Goal: Information Seeking & Learning: Compare options

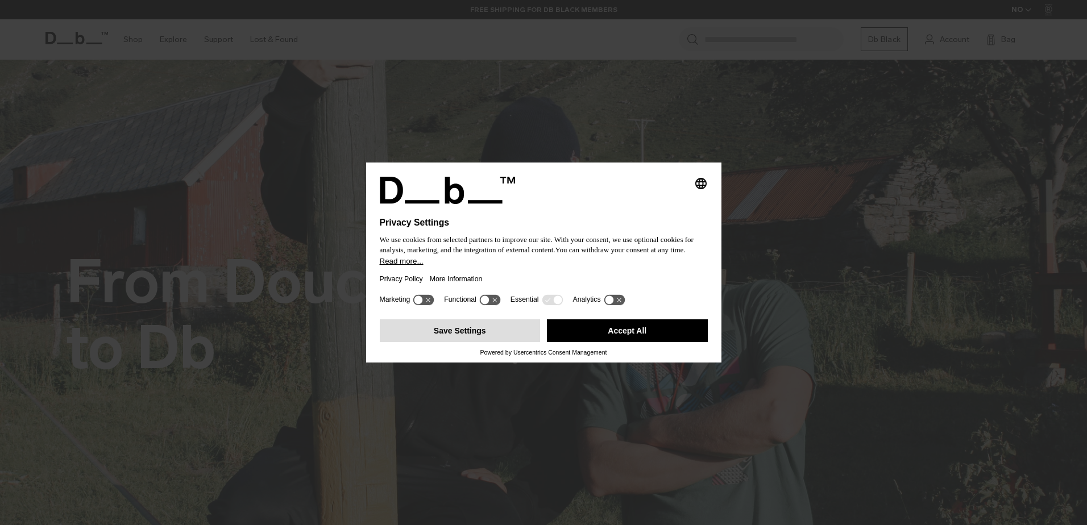
click at [489, 329] on button "Save Settings" at bounding box center [460, 330] width 161 height 23
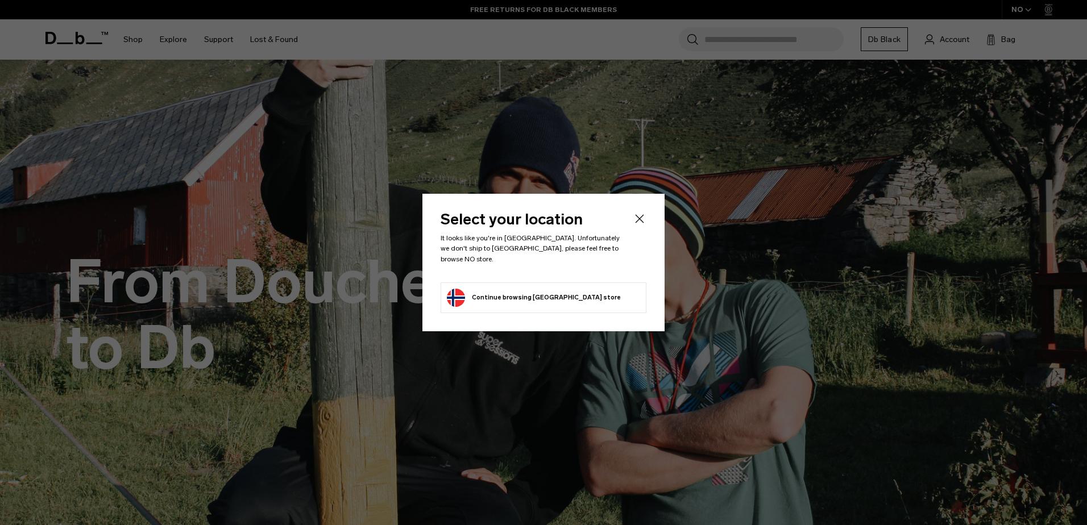
click at [549, 297] on button "Continue browsing Norway store Continue shopping in Norway" at bounding box center [534, 298] width 174 height 18
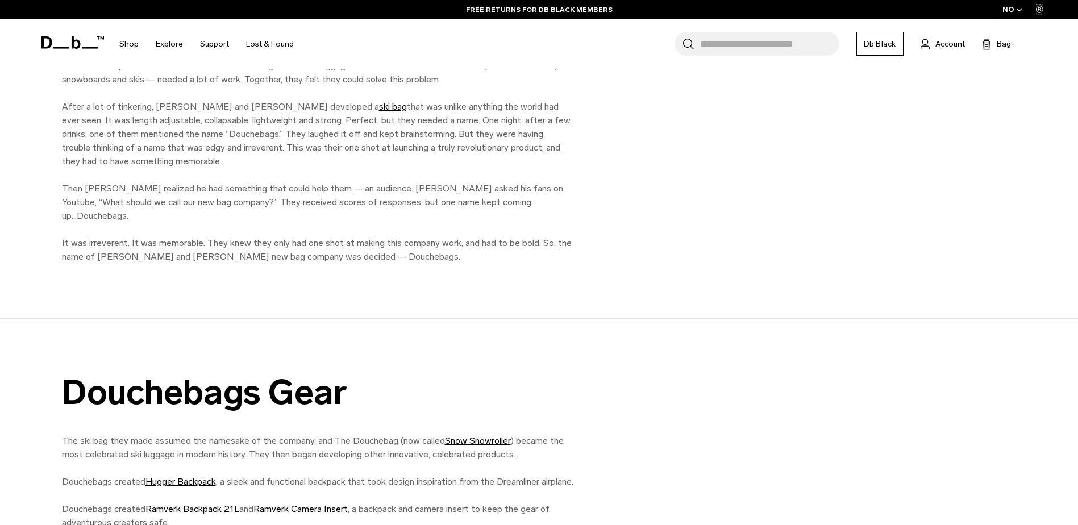
scroll to position [1023, 0]
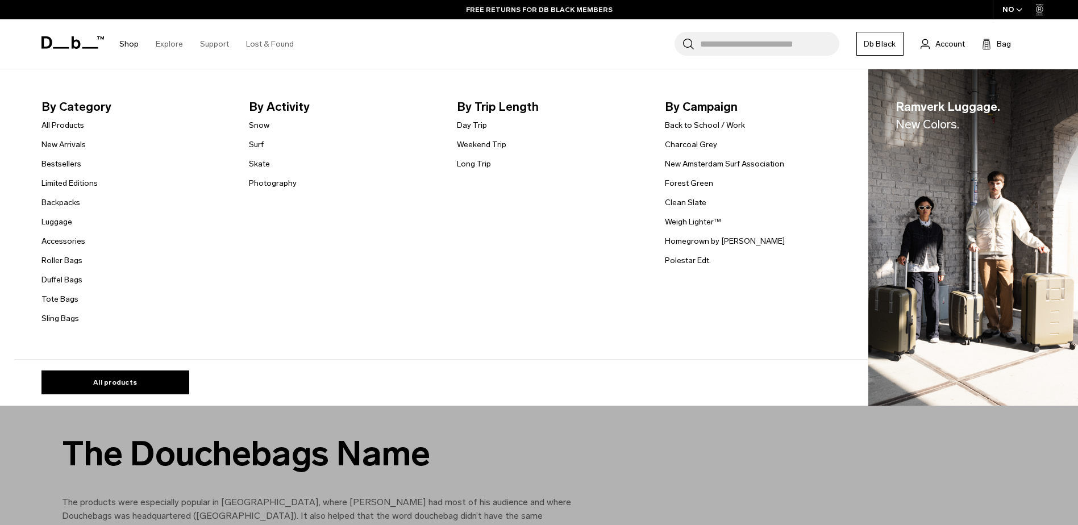
click at [124, 43] on link "Shop" at bounding box center [128, 44] width 19 height 40
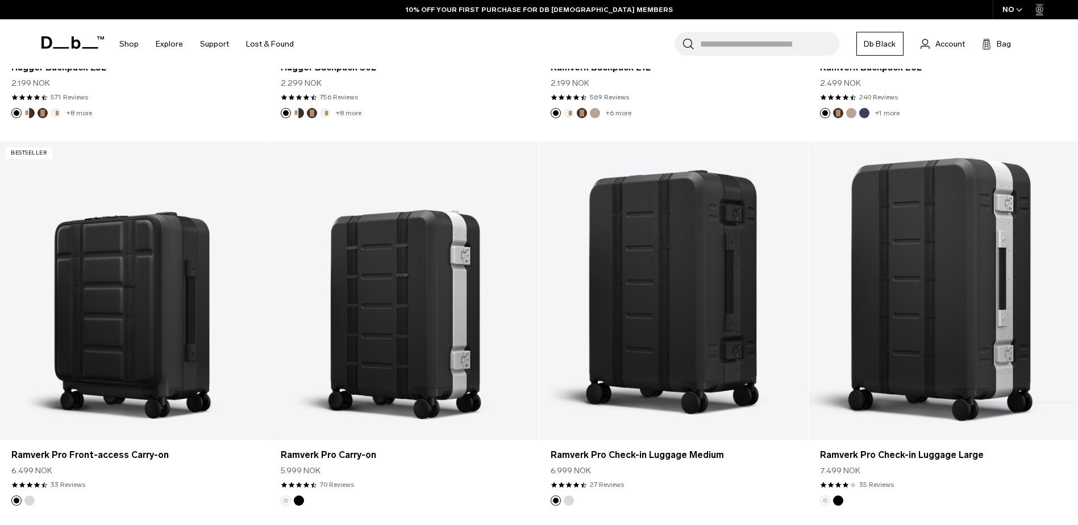
scroll to position [625, 0]
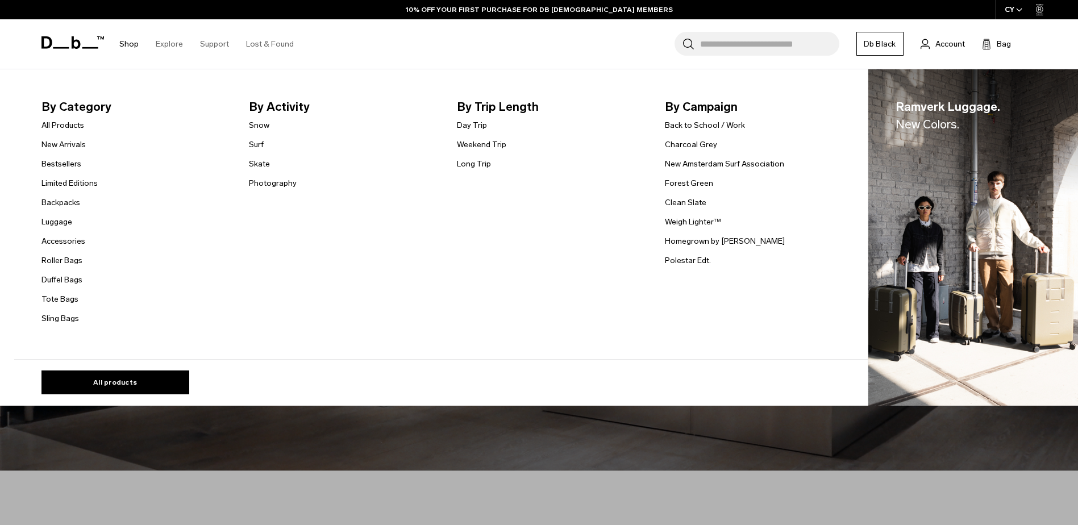
click at [134, 43] on link "Shop" at bounding box center [128, 44] width 19 height 40
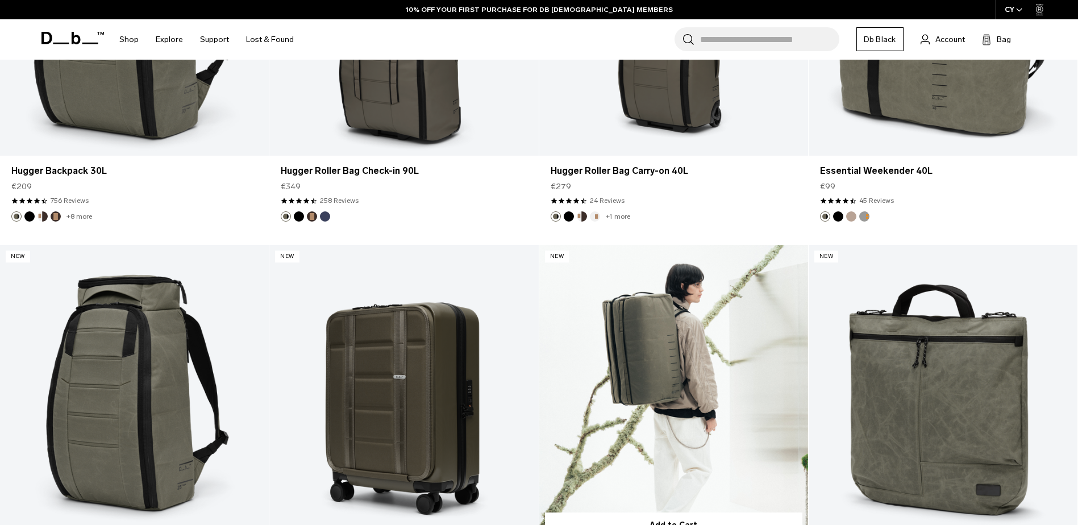
scroll to position [4149, 0]
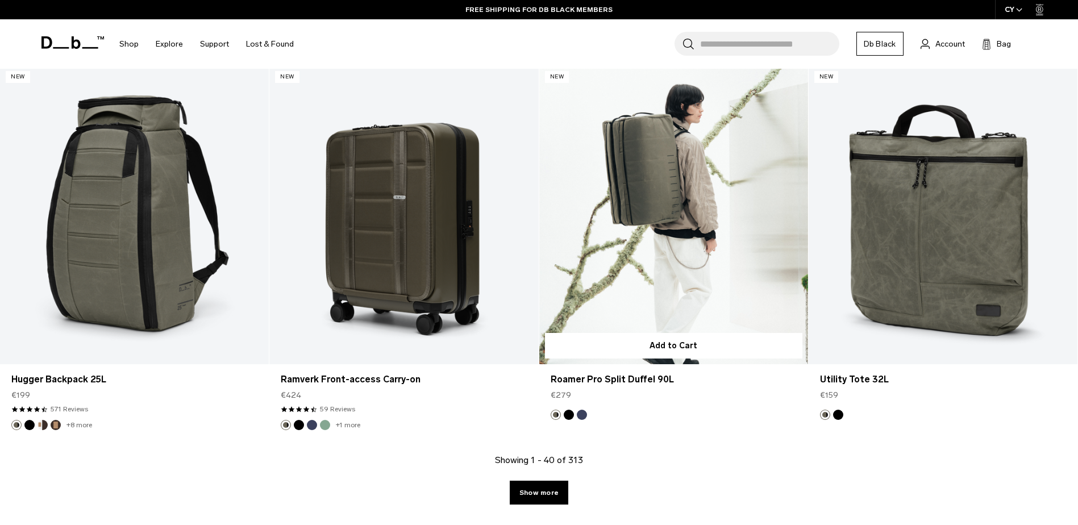
click at [585, 414] on button "Blue Hour" at bounding box center [582, 415] width 10 height 10
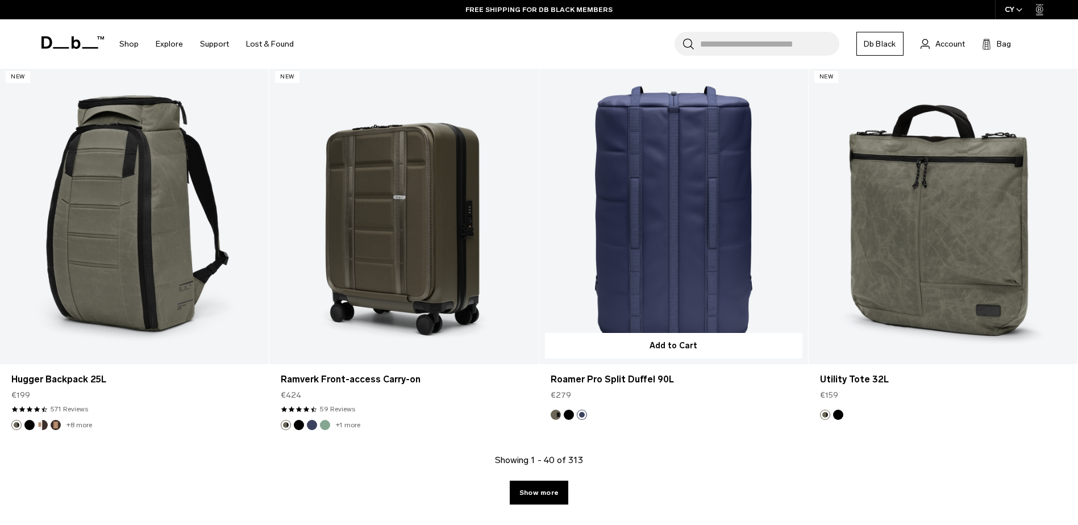
click at [556, 416] on button "Forest Green" at bounding box center [556, 415] width 10 height 10
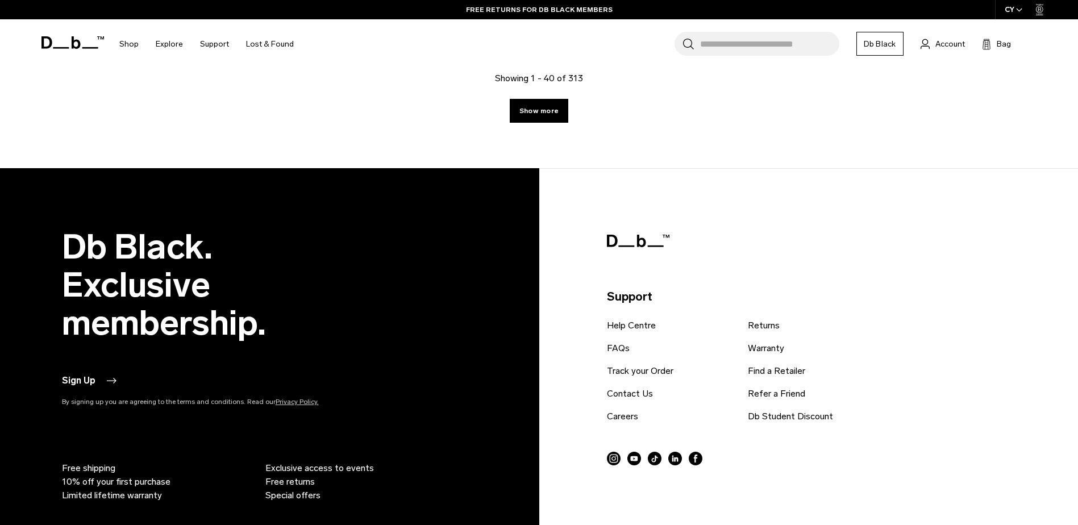
scroll to position [4547, 0]
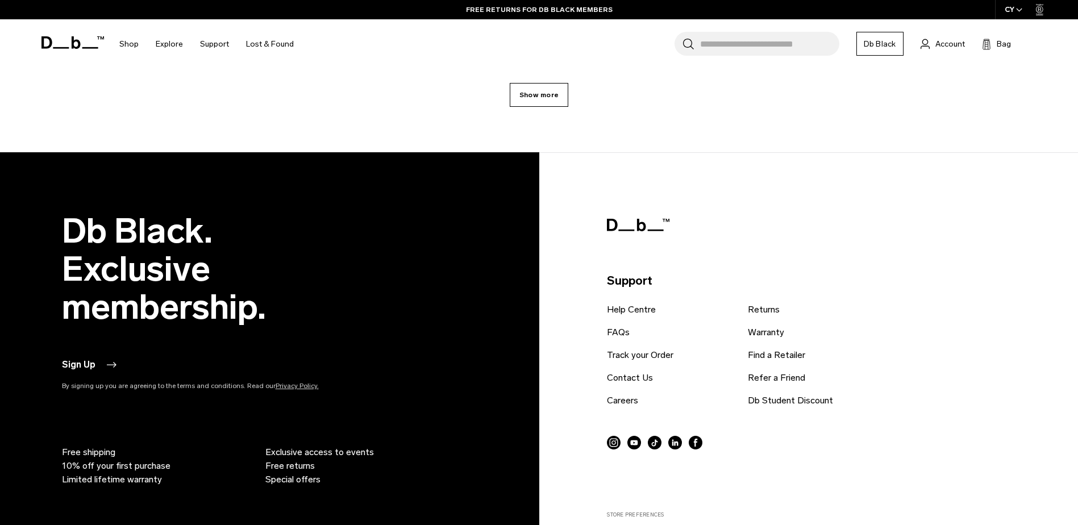
click at [550, 92] on link "Show more" at bounding box center [539, 95] width 59 height 24
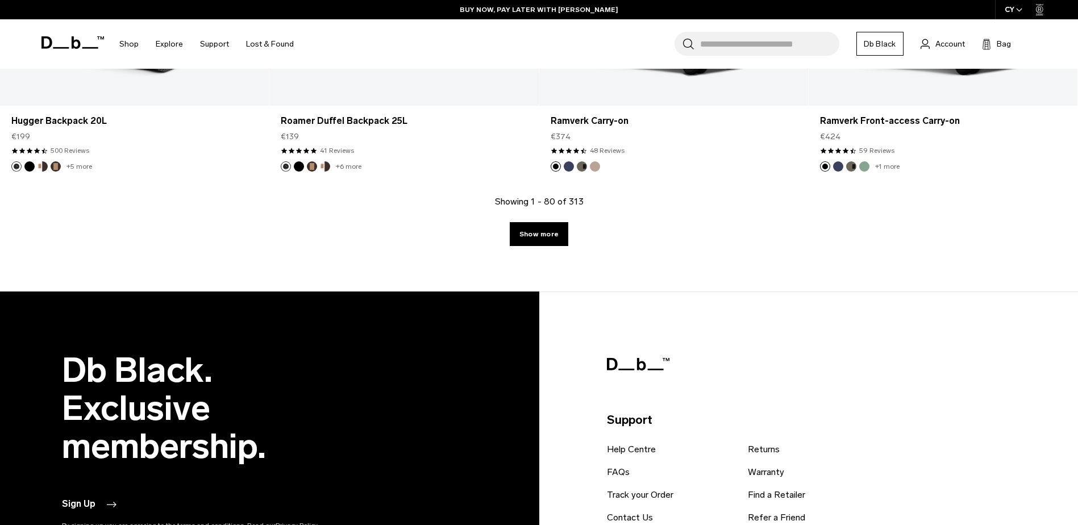
scroll to position [8151, 0]
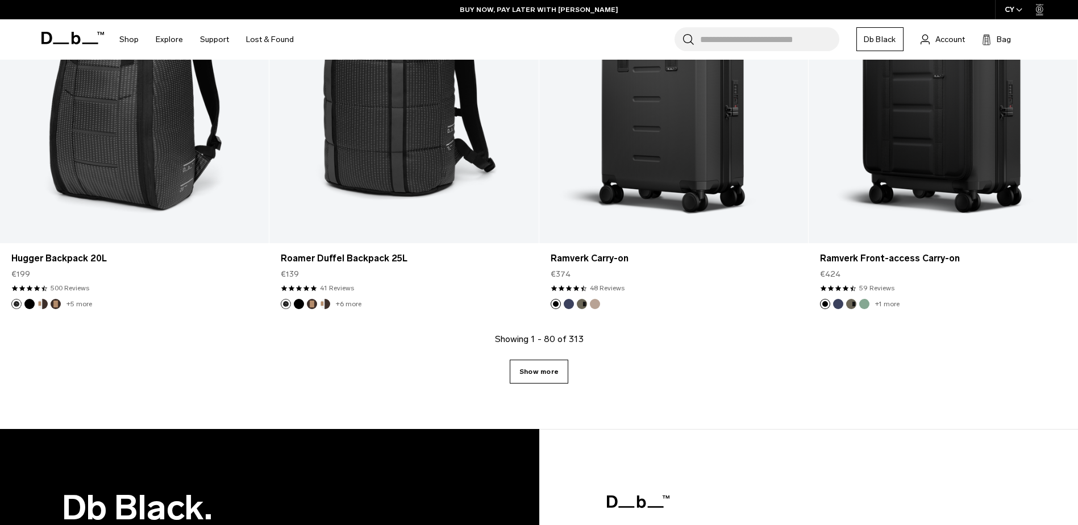
click at [545, 372] on link "Show more" at bounding box center [539, 372] width 59 height 24
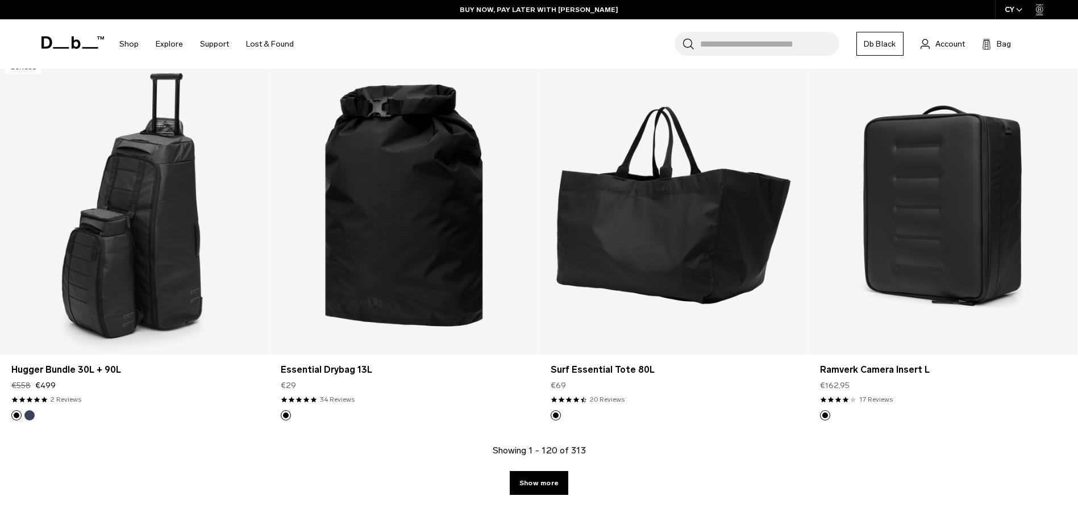
scroll to position [11926, 0]
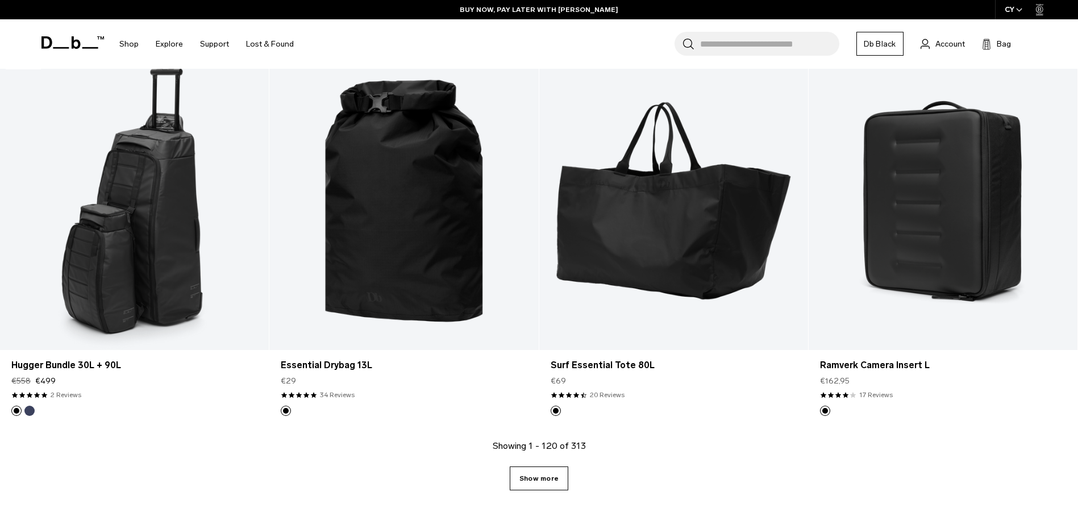
click at [539, 477] on link "Show more" at bounding box center [539, 479] width 59 height 24
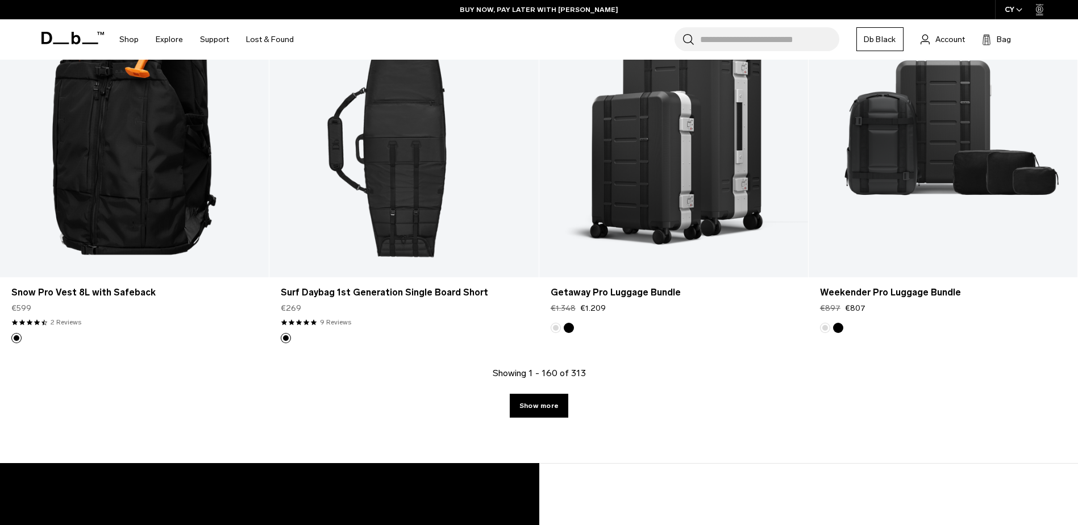
scroll to position [15860, 0]
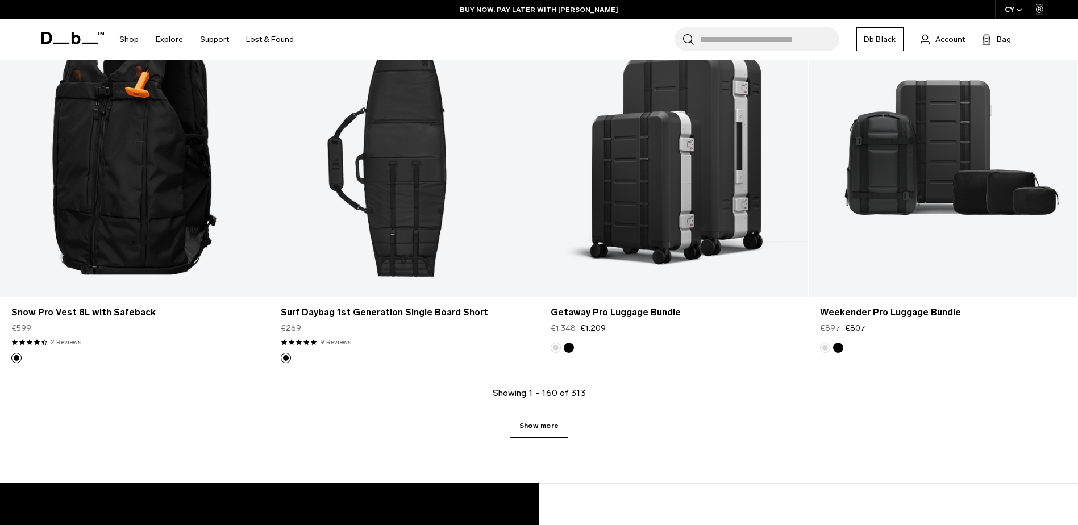
click at [543, 424] on link "Show more" at bounding box center [539, 426] width 59 height 24
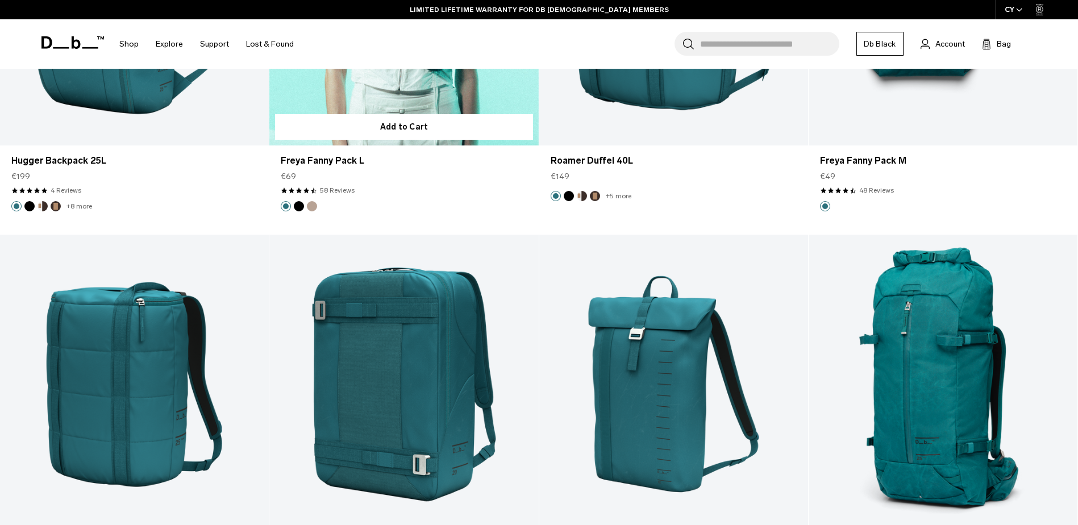
scroll to position [17180, 0]
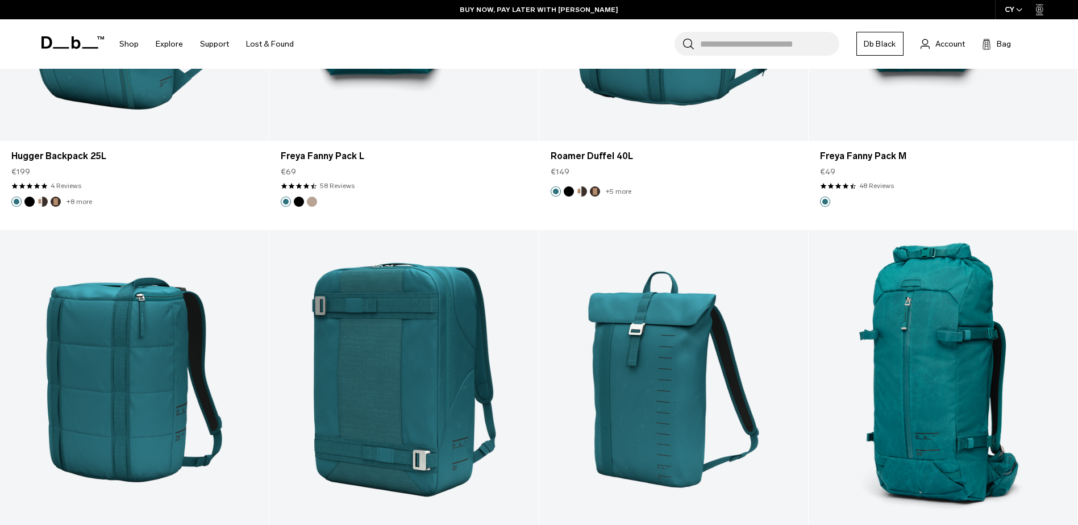
click at [1014, 12] on div "CY" at bounding box center [1014, 9] width 38 height 19
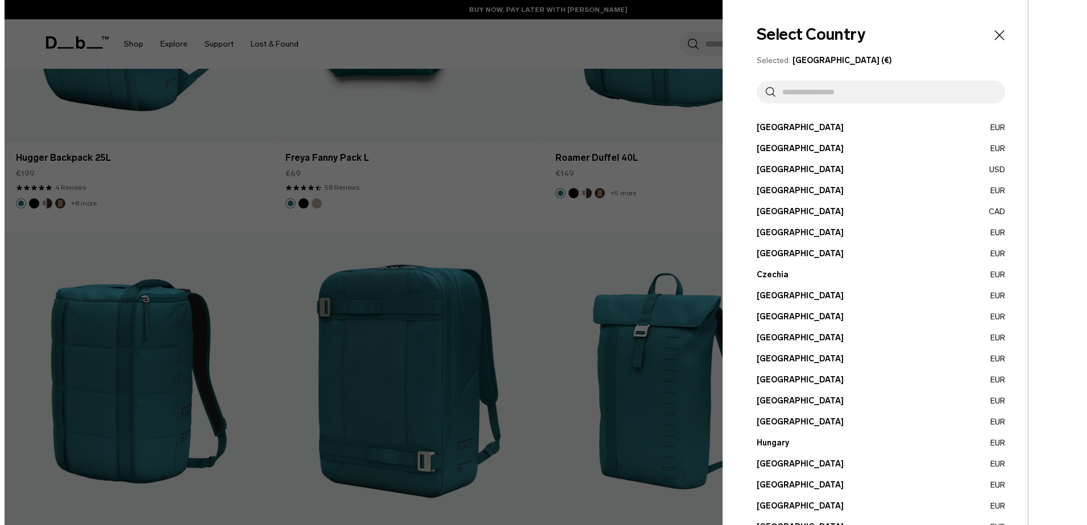
scroll to position [17284, 0]
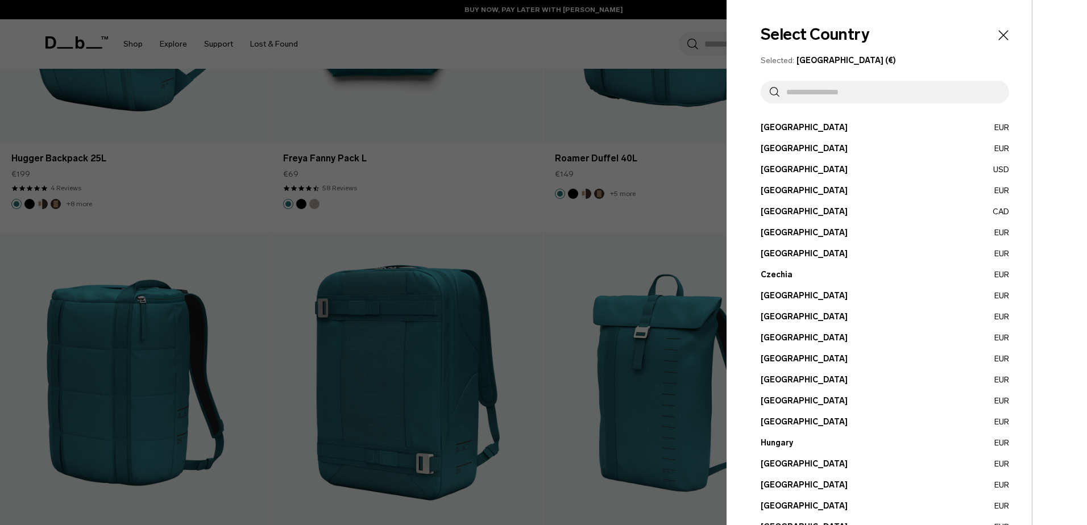
click at [811, 94] on input "text" at bounding box center [889, 92] width 221 height 23
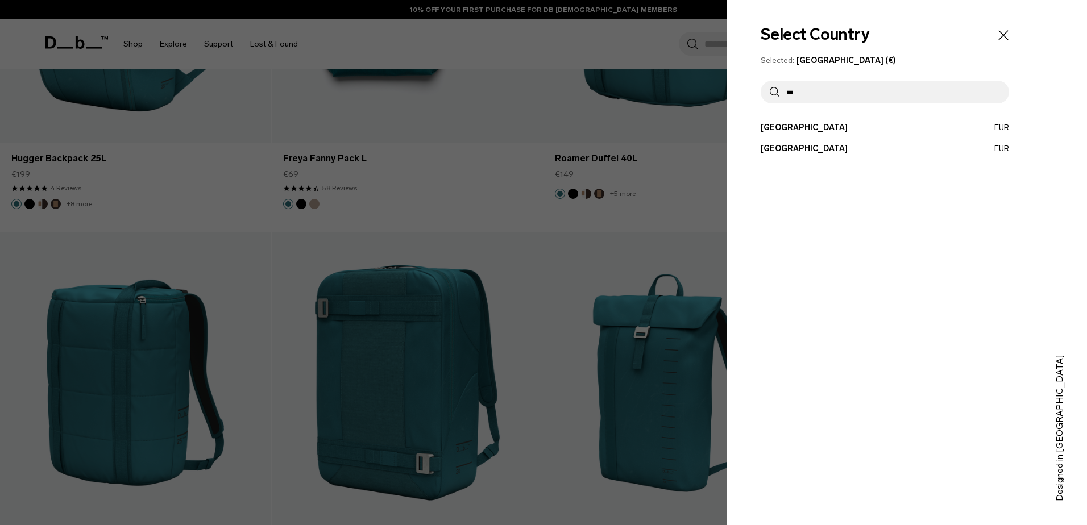
type input "***"
click at [812, 146] on button "Slovenia EUR" at bounding box center [885, 149] width 248 height 12
click at [780, 144] on button "Slovenia EUR" at bounding box center [885, 149] width 248 height 12
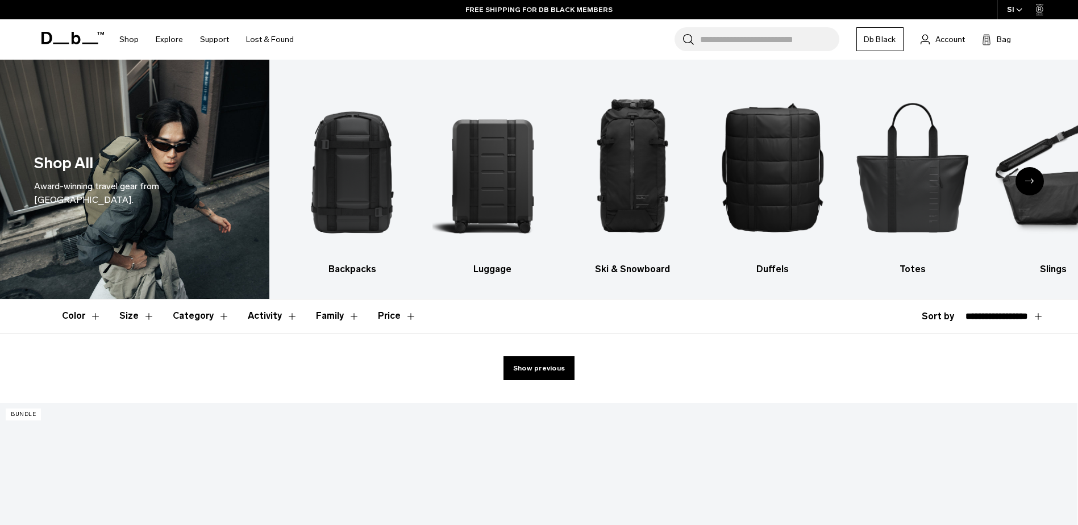
select select "**********"
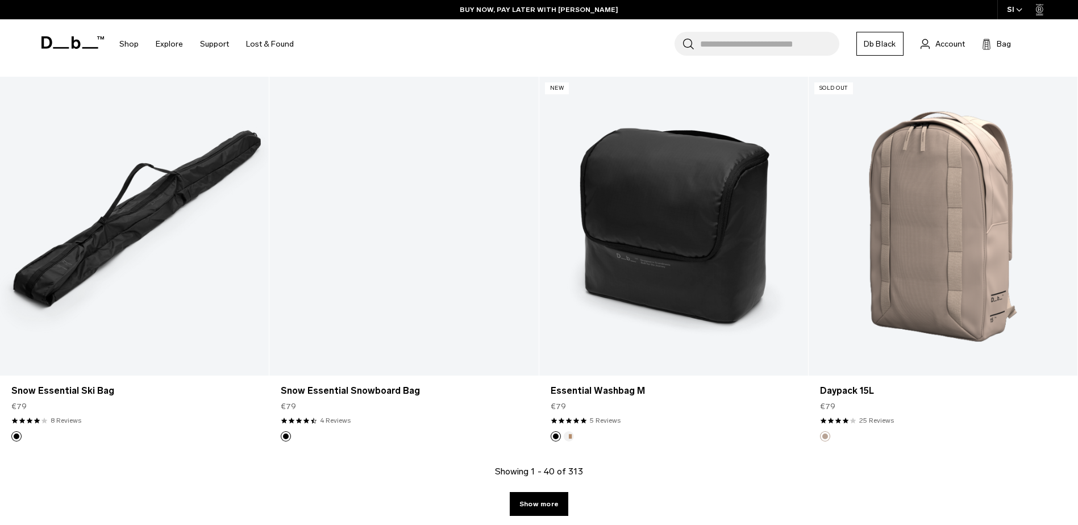
scroll to position [3979, 0]
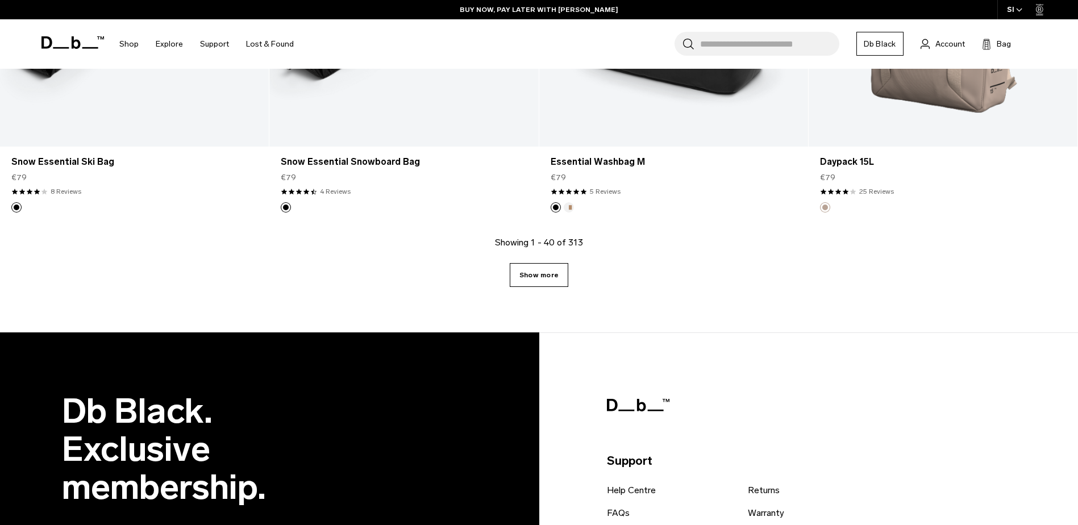
click at [540, 269] on link "Show more" at bounding box center [539, 275] width 59 height 24
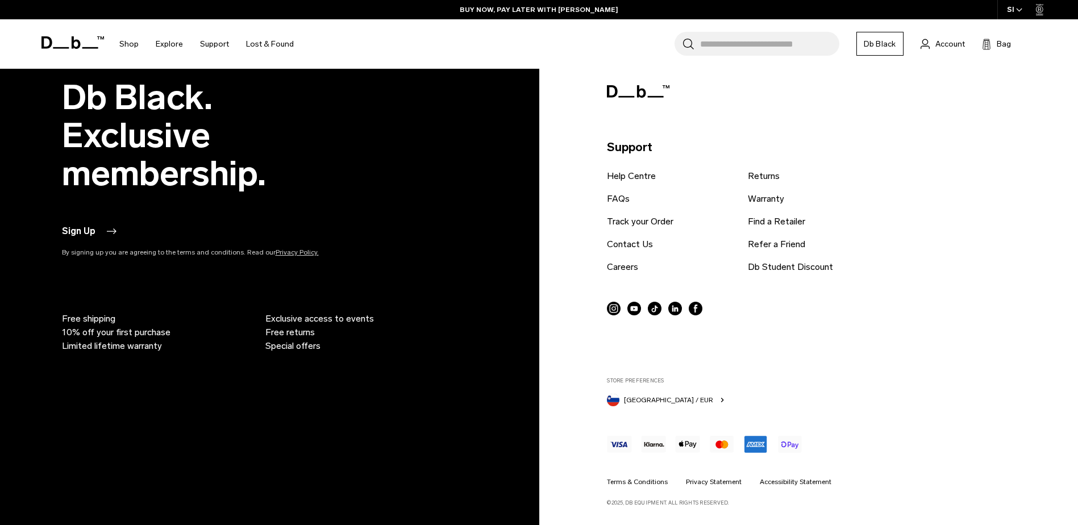
scroll to position [7883, 0]
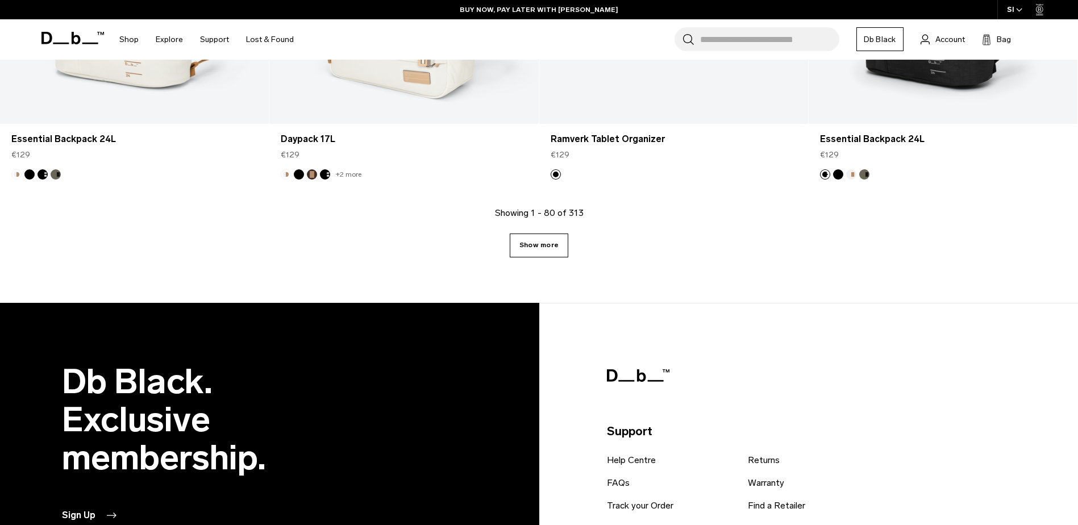
click at [552, 249] on link "Show more" at bounding box center [539, 246] width 59 height 24
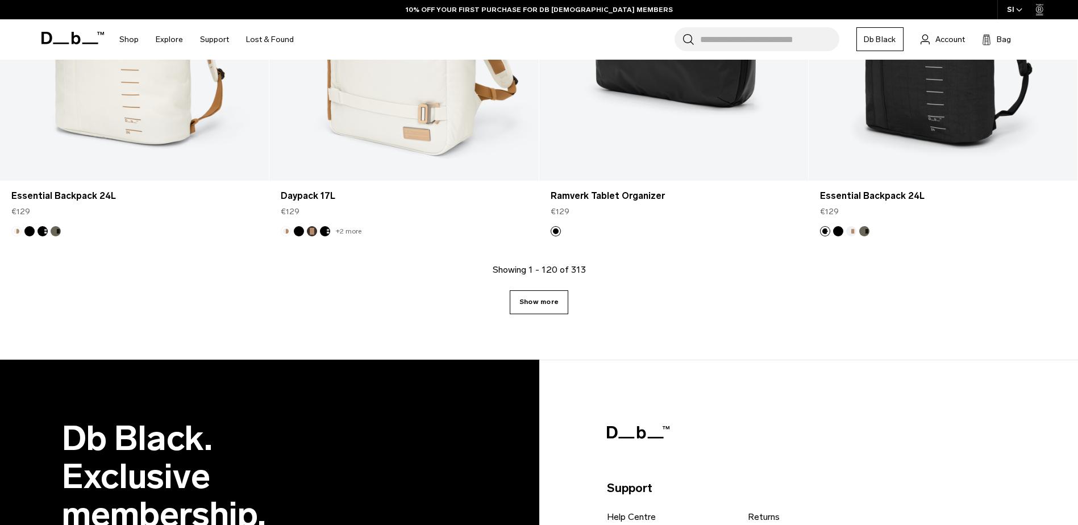
click at [549, 304] on link "Show more" at bounding box center [539, 302] width 59 height 24
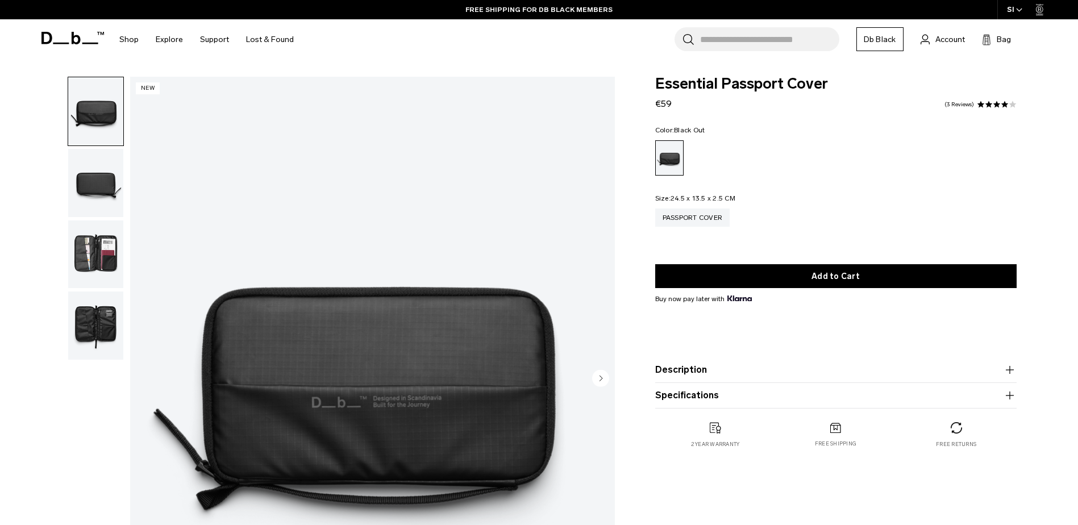
click at [107, 267] on img "button" at bounding box center [95, 255] width 55 height 68
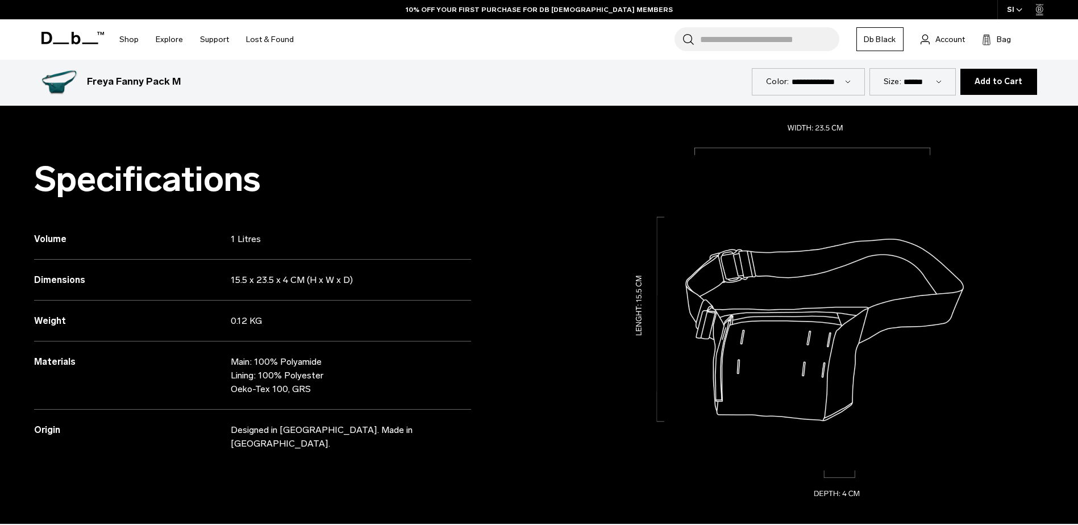
scroll to position [625, 0]
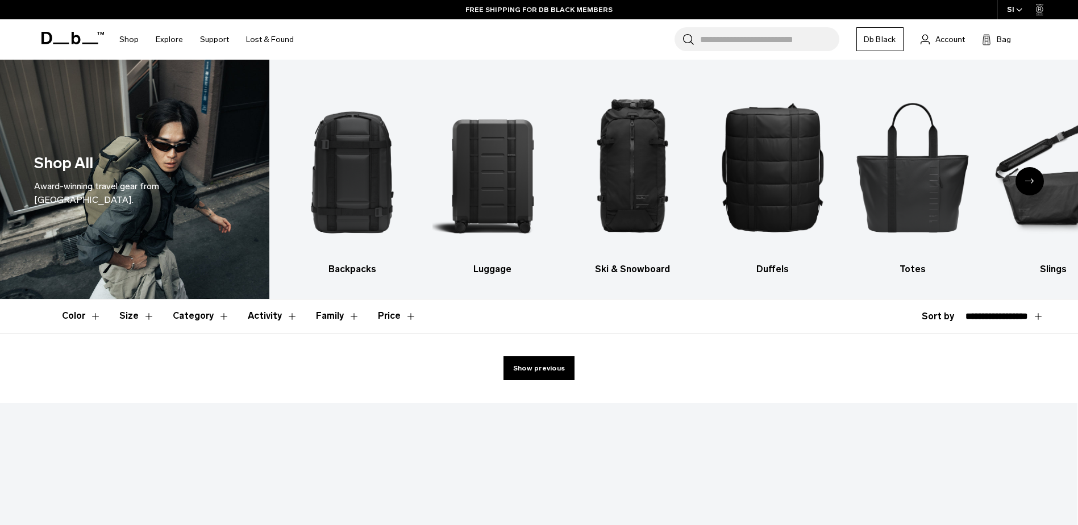
select select "**********"
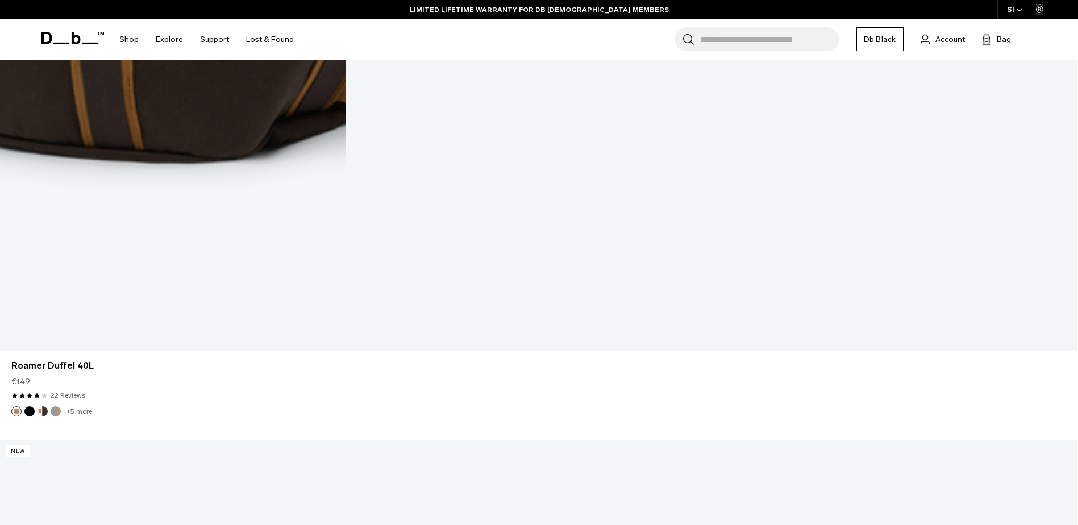
scroll to position [3891, 0]
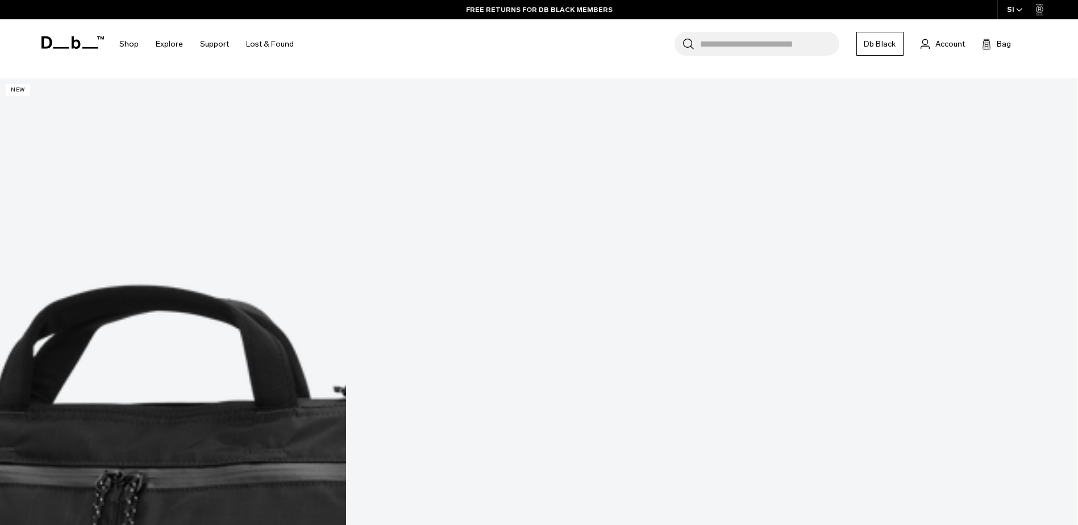
scroll to position [7879, 0]
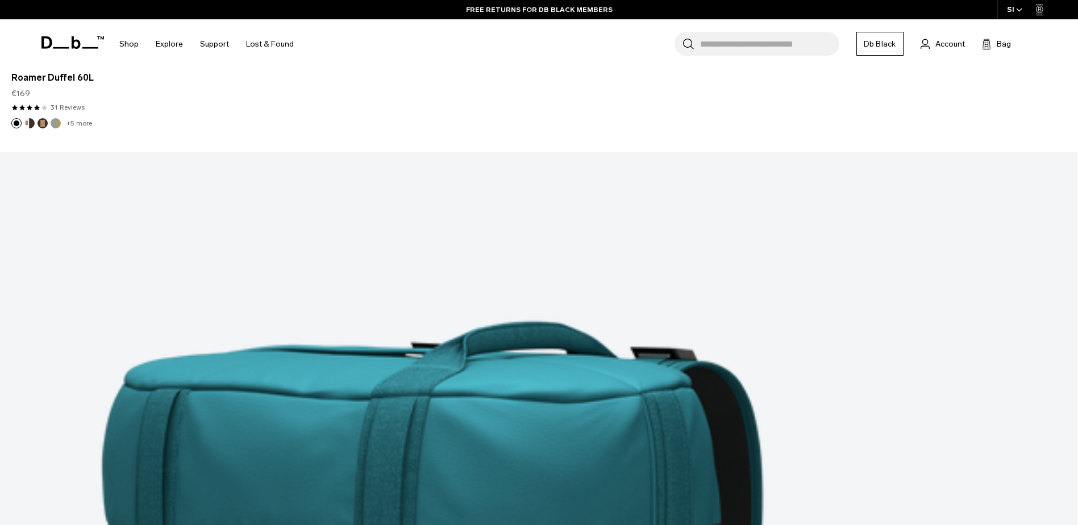
scroll to position [11814, 0]
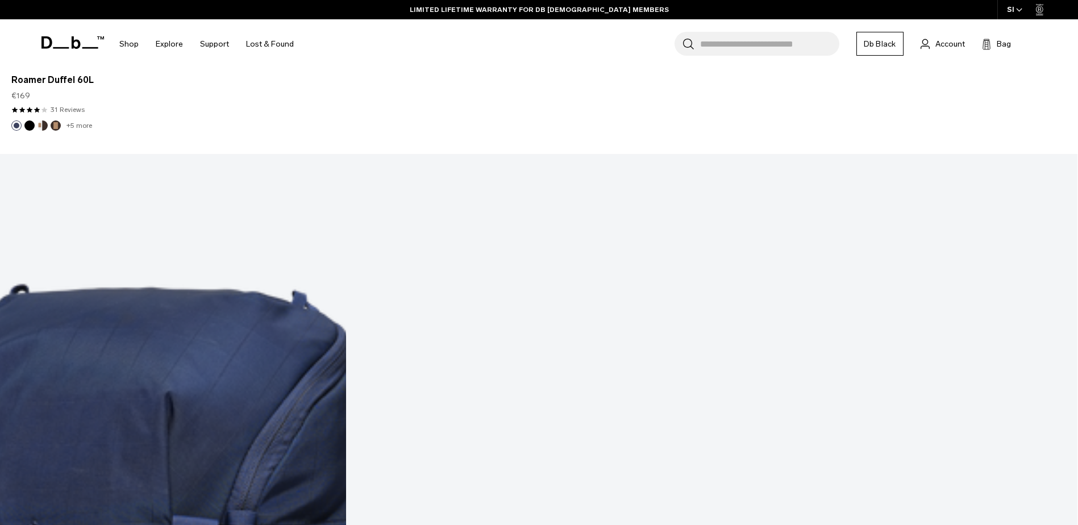
scroll to position [15736, 0]
